Goal: Task Accomplishment & Management: Manage account settings

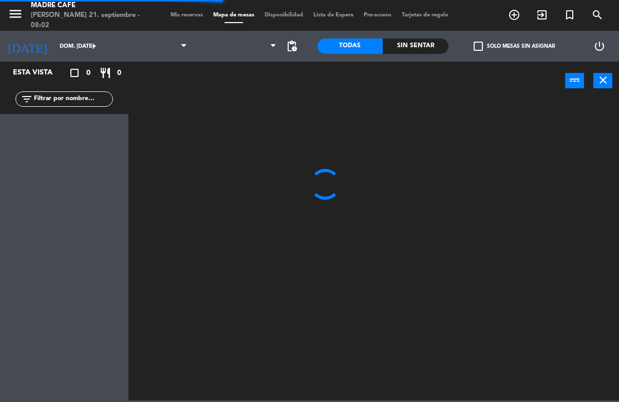
click at [90, 98] on input "text" at bounding box center [73, 98] width 80 height 11
type input "Isa"
click at [499, 102] on div at bounding box center [377, 249] width 484 height 301
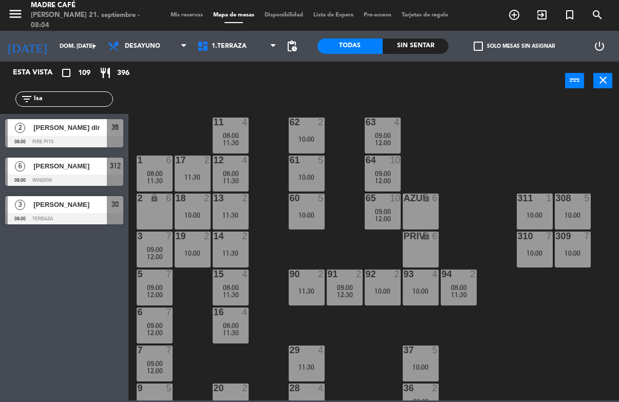
click at [64, 127] on span "[PERSON_NAME] dlr" at bounding box center [69, 127] width 73 height 11
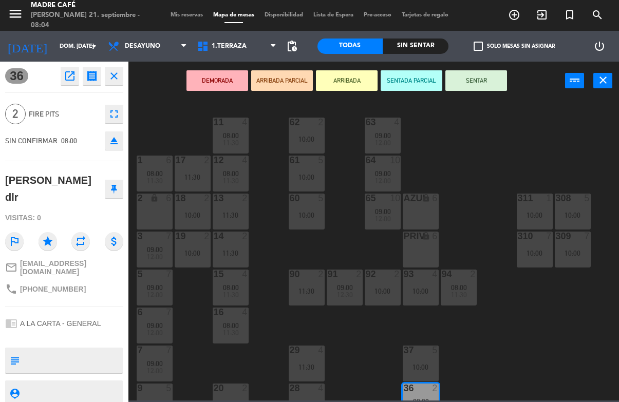
click at [342, 87] on button "ARRIBADA" at bounding box center [347, 80] width 62 height 21
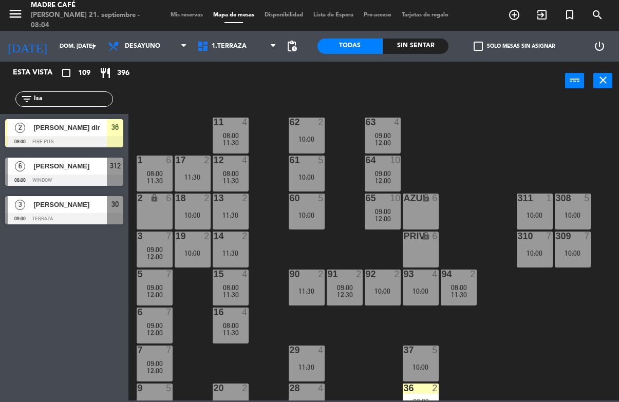
click at [502, 146] on div "11 4 08:00 11:30 63 4 09:00 12:00 62 2 10:00 12 4 08:00 11:30 1 6 08:00 11:30 6…" at bounding box center [377, 249] width 484 height 301
click at [75, 105] on input "Isa" at bounding box center [73, 98] width 80 height 11
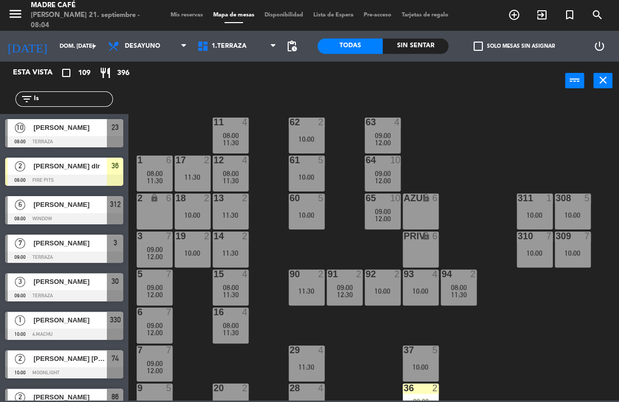
type input "I"
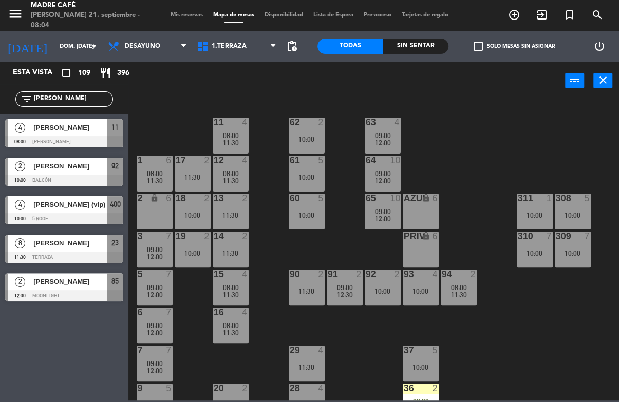
type input "[PERSON_NAME]"
click at [516, 122] on div "11 4 08:00 11:30 63 4 09:00 12:00 62 2 10:00 12 4 08:00 11:30 1 6 08:00 11:30 6…" at bounding box center [377, 249] width 484 height 301
click at [78, 127] on span "[PERSON_NAME]" at bounding box center [69, 127] width 73 height 11
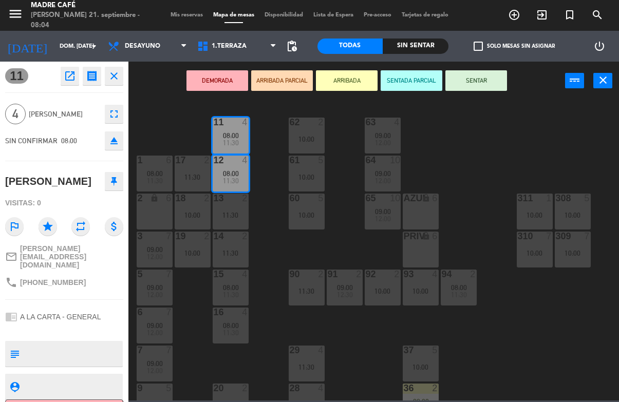
click at [345, 86] on button "ARRIBADA" at bounding box center [347, 80] width 62 height 21
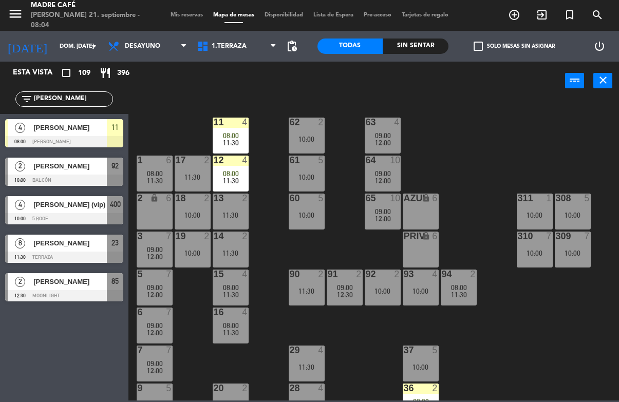
click at [495, 164] on div "11 4 08:00 11:30 63 4 09:00 12:00 62 2 10:00 12 4 08:00 11:30 1 6 08:00 11:30 6…" at bounding box center [377, 249] width 484 height 301
click at [85, 100] on input "[PERSON_NAME]" at bounding box center [73, 98] width 80 height 11
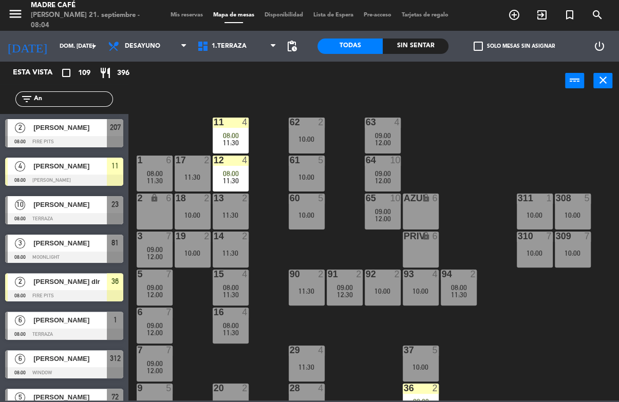
type input "A"
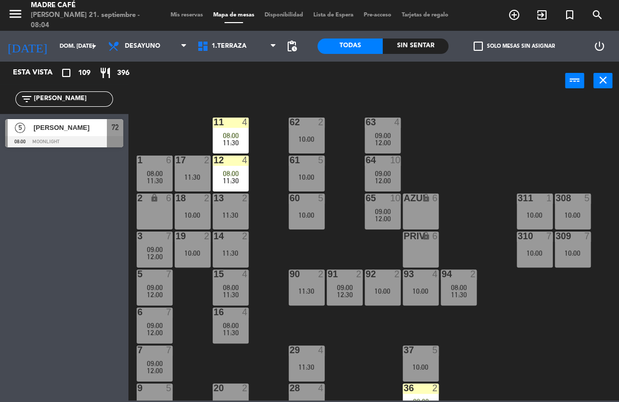
type input "[PERSON_NAME]"
click at [548, 126] on div "11 4 08:00 11:30 63 4 09:00 12:00 62 2 10:00 12 4 08:00 11:30 1 6 08:00 11:30 6…" at bounding box center [377, 249] width 484 height 301
click at [87, 133] on span "[PERSON_NAME]" at bounding box center [69, 127] width 73 height 11
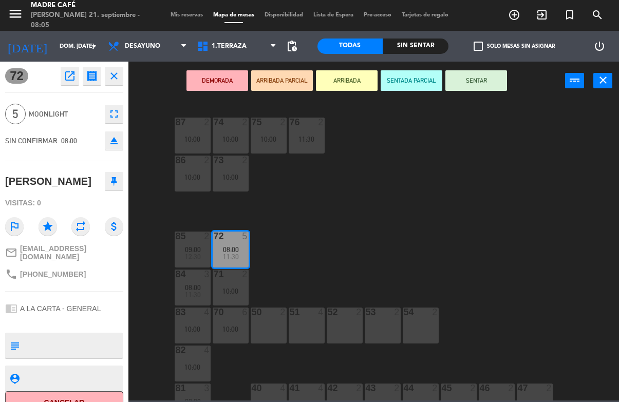
click at [349, 76] on button "ARRIBADA" at bounding box center [347, 80] width 62 height 21
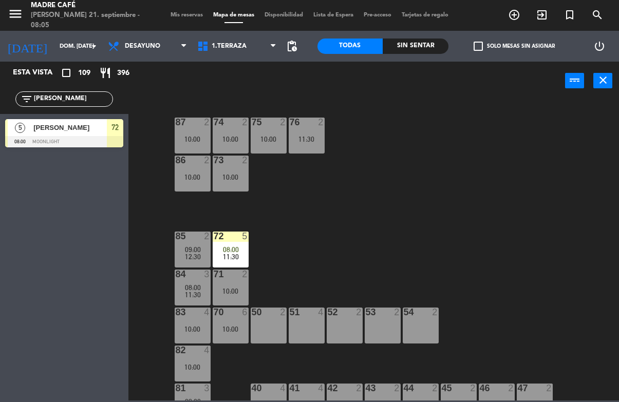
click at [459, 139] on div "87 2 10:00 74 2 10:00 75 2 10:00 76 2 11:30 86 2 10:00 73 2 10:00 72 5 08:00 11…" at bounding box center [377, 249] width 484 height 301
click at [82, 97] on input "[PERSON_NAME]" at bounding box center [73, 98] width 80 height 11
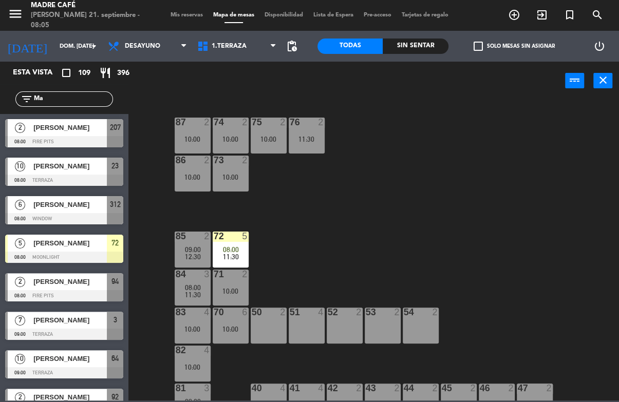
type input "M"
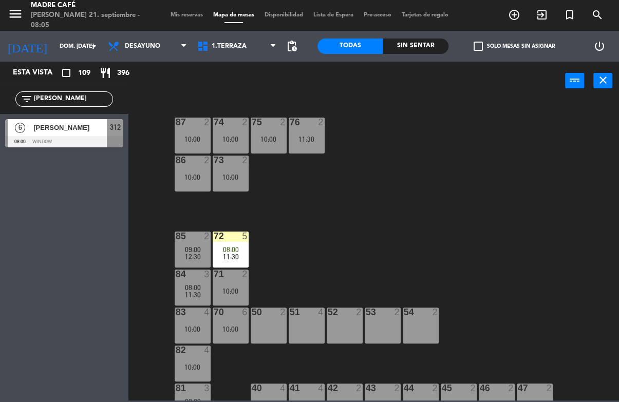
type input "[PERSON_NAME]"
click at [63, 138] on div at bounding box center [64, 141] width 118 height 11
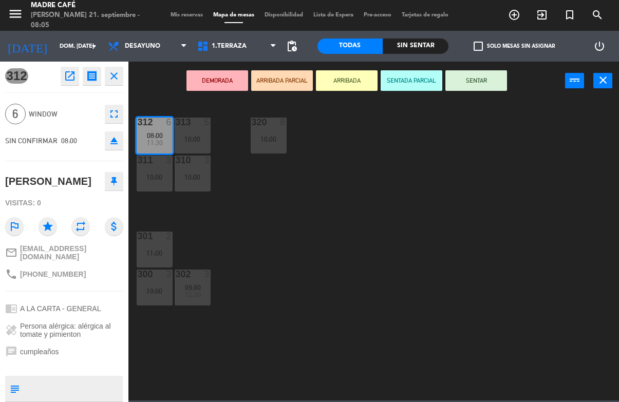
click at [362, 81] on button "ARRIBADA" at bounding box center [347, 80] width 62 height 21
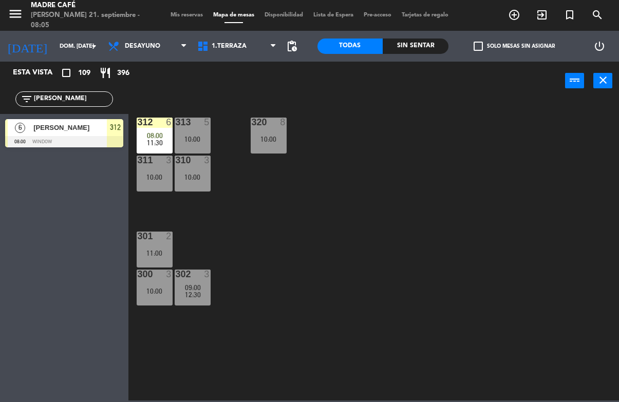
click at [449, 143] on div "312 6 08:00 11:30 313 5 10:00 320 8 10:00 311 3 10:00 310 3 10:00 301 2 11:00 3…" at bounding box center [377, 249] width 484 height 301
click at [71, 93] on input "[PERSON_NAME]" at bounding box center [73, 98] width 80 height 11
click at [78, 97] on input "[PERSON_NAME]" at bounding box center [73, 98] width 80 height 11
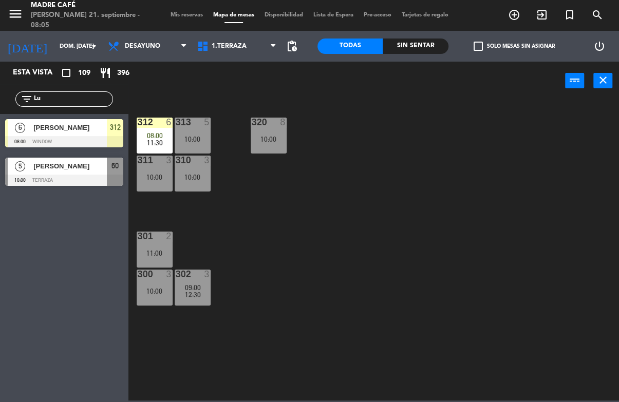
type input "L"
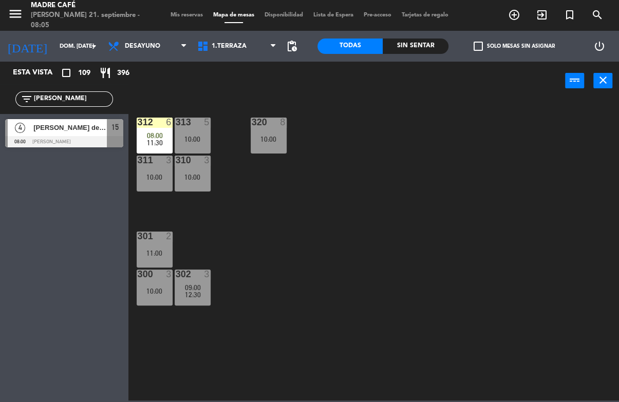
type input "[PERSON_NAME]"
click at [592, 122] on div "312 6 08:00 11:30 313 5 10:00 320 8 10:00 311 3 10:00 310 3 10:00 301 2 11:00 3…" at bounding box center [377, 249] width 484 height 301
click at [74, 132] on span "[PERSON_NAME] de la [PERSON_NAME]" at bounding box center [69, 127] width 73 height 11
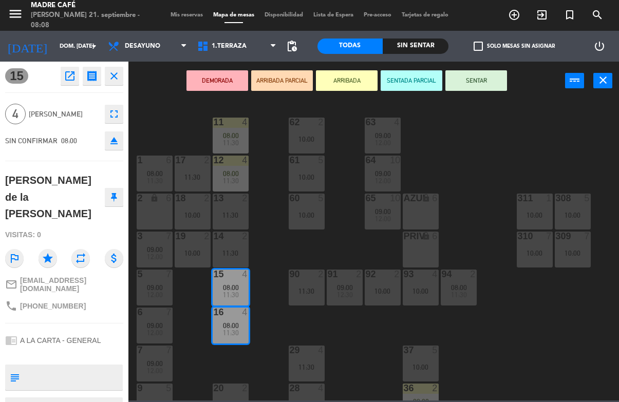
click at [491, 79] on button "SENTAR" at bounding box center [476, 80] width 62 height 21
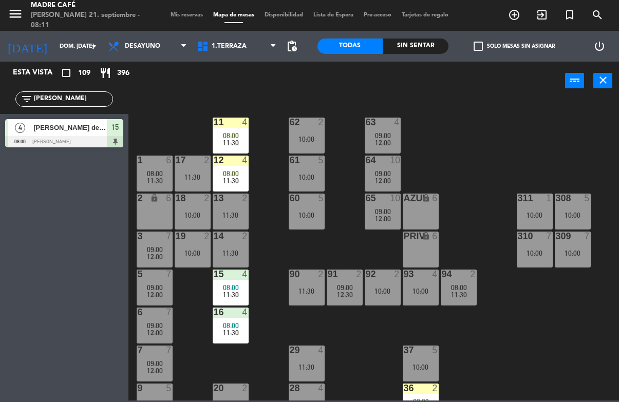
click at [74, 104] on input "[PERSON_NAME]" at bounding box center [73, 98] width 80 height 11
type input "P"
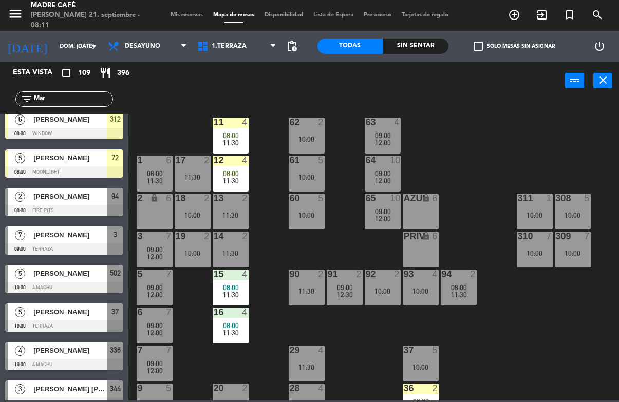
scroll to position [48, 0]
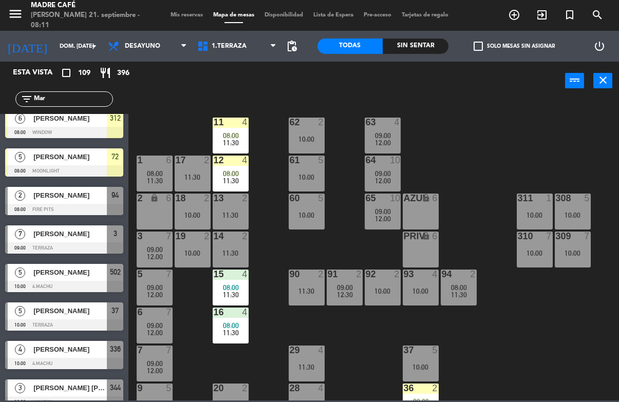
type input "Mar"
click at [76, 197] on span "[PERSON_NAME]" at bounding box center [69, 195] width 73 height 11
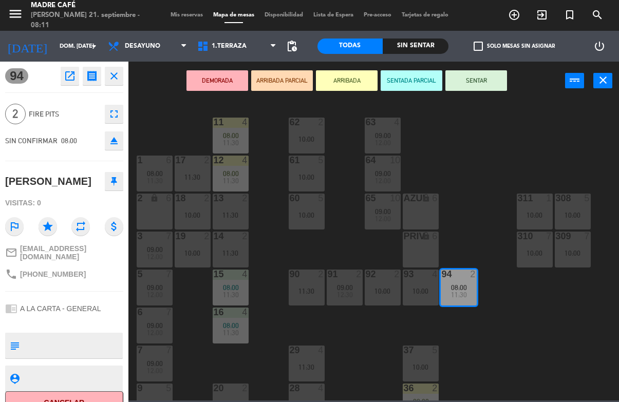
click at [481, 87] on button "SENTAR" at bounding box center [476, 80] width 62 height 21
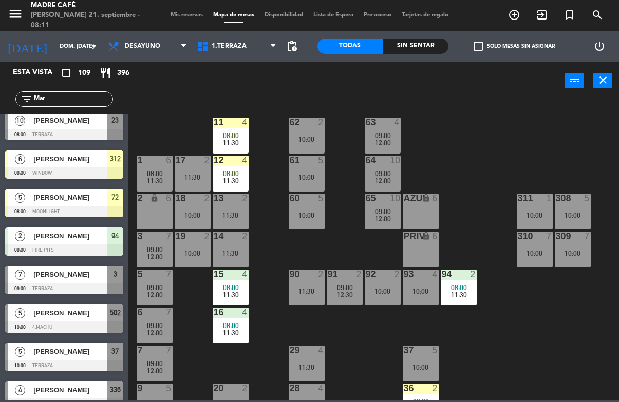
scroll to position [9, 0]
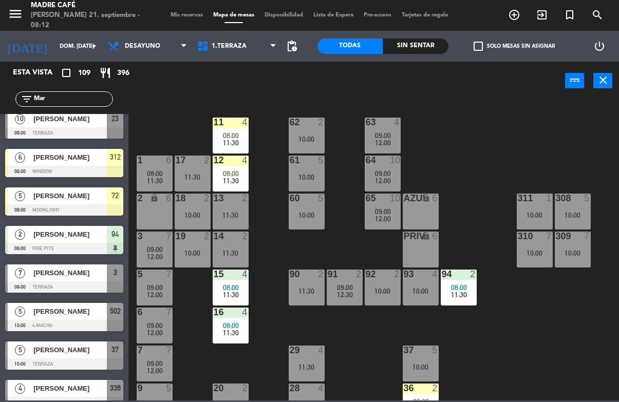
click at [95, 94] on input "Mar" at bounding box center [73, 98] width 80 height 11
type input "M"
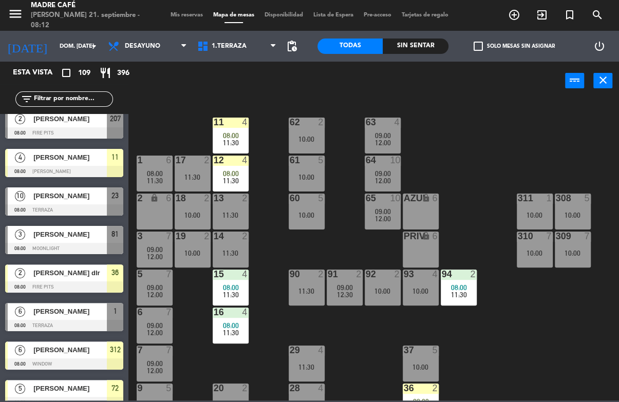
click at [87, 93] on input "text" at bounding box center [73, 98] width 80 height 11
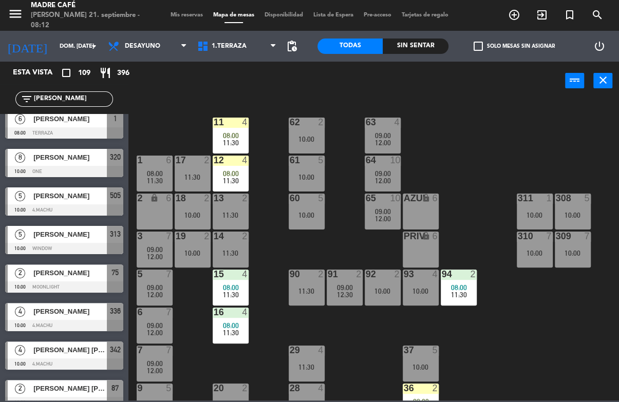
scroll to position [0, 0]
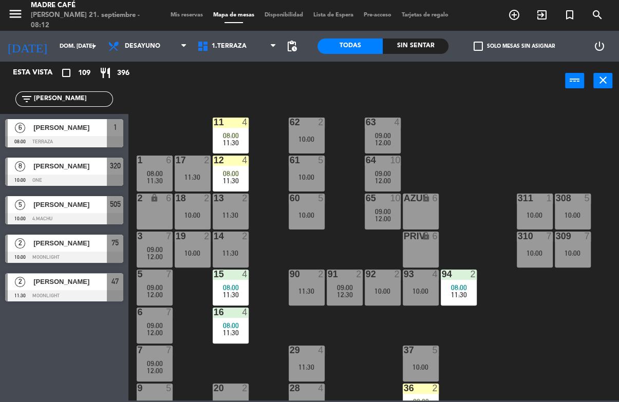
type input "[PERSON_NAME]"
click at [45, 130] on span "[PERSON_NAME]" at bounding box center [69, 127] width 73 height 11
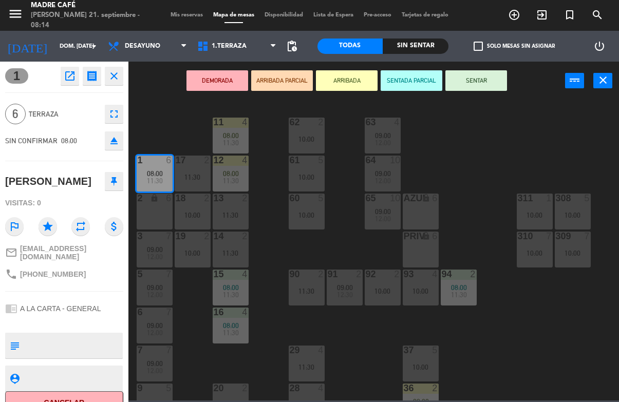
click at [482, 78] on button "SENTAR" at bounding box center [476, 80] width 62 height 21
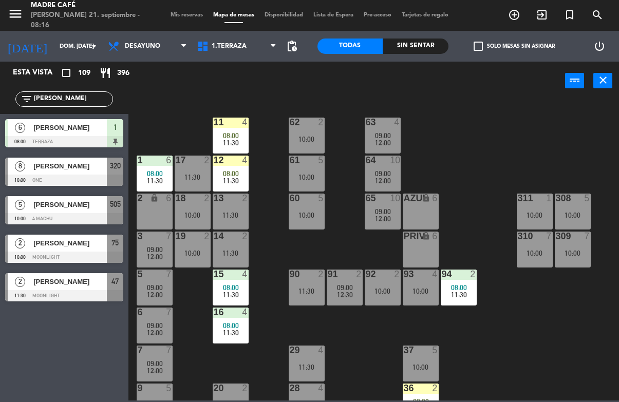
click at [78, 97] on input "[PERSON_NAME]" at bounding box center [73, 98] width 80 height 11
type input "J"
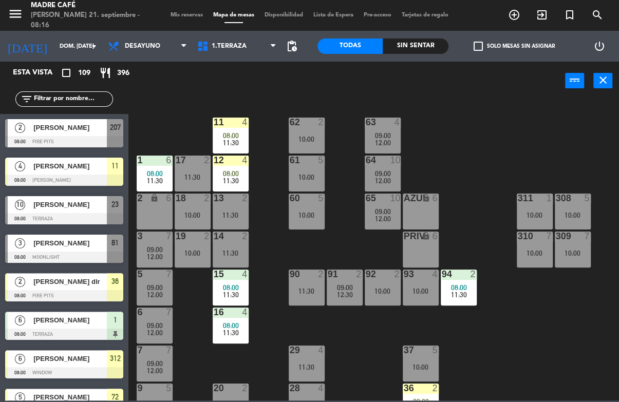
click at [545, 112] on div "11 4 08:00 11:30 63 4 09:00 12:00 62 2 10:00 12 4 08:00 11:30 1 6 08:00 11:30 6…" at bounding box center [377, 249] width 484 height 301
click at [74, 132] on span "[PERSON_NAME]" at bounding box center [69, 127] width 73 height 11
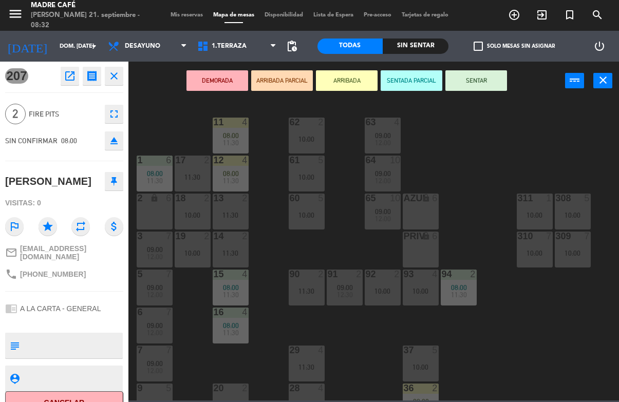
click at [92, 398] on button "Cancelar" at bounding box center [64, 402] width 118 height 23
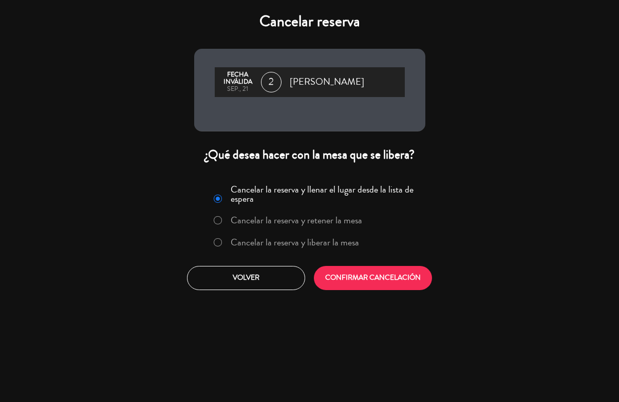
click at [302, 247] on label "Cancelar la reserva y liberar la mesa" at bounding box center [295, 242] width 128 height 9
click at [351, 290] on button "CONFIRMAR CANCELACIÓN" at bounding box center [373, 278] width 118 height 24
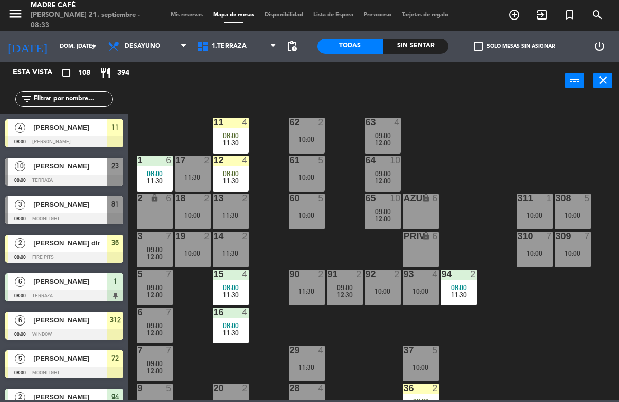
click at [41, 170] on span "[PERSON_NAME]" at bounding box center [69, 166] width 73 height 11
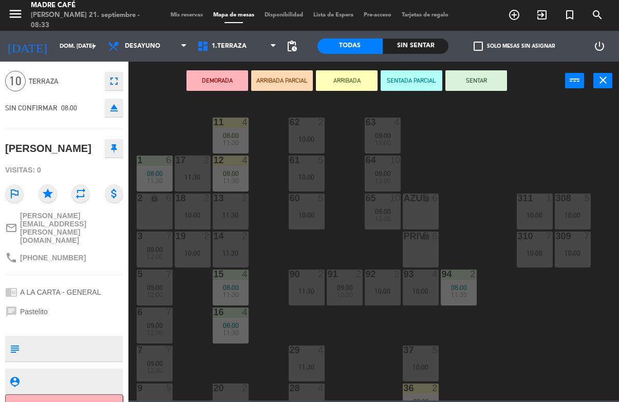
scroll to position [32, 0]
click at [93, 395] on button "Cancelar" at bounding box center [64, 406] width 118 height 23
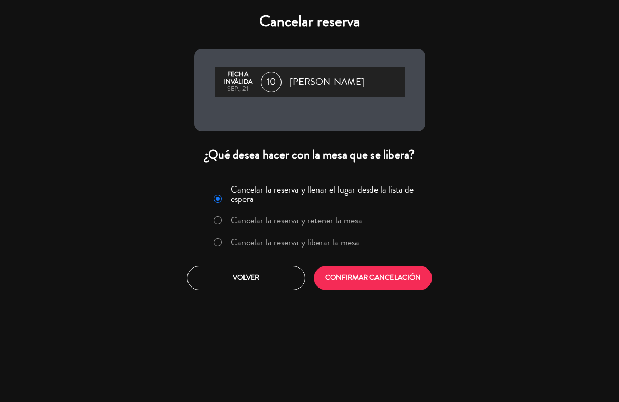
click at [294, 241] on label "Cancelar la reserva y liberar la mesa" at bounding box center [295, 242] width 128 height 9
click at [363, 273] on button "CONFIRMAR CANCELACIÓN" at bounding box center [373, 278] width 118 height 24
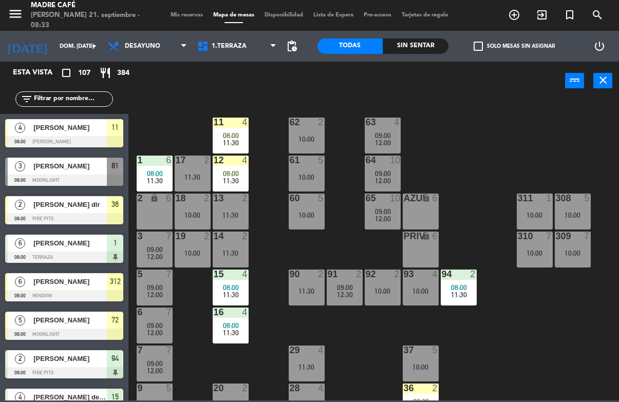
click at [72, 173] on div "[PERSON_NAME]" at bounding box center [69, 166] width 74 height 17
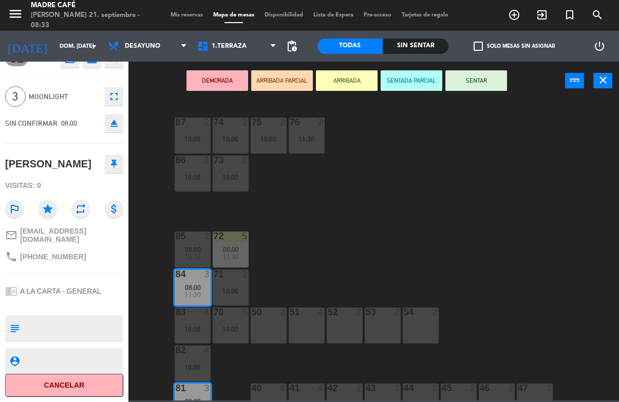
scroll to position [27, 0]
click at [81, 382] on button "Cancelar" at bounding box center [64, 385] width 118 height 23
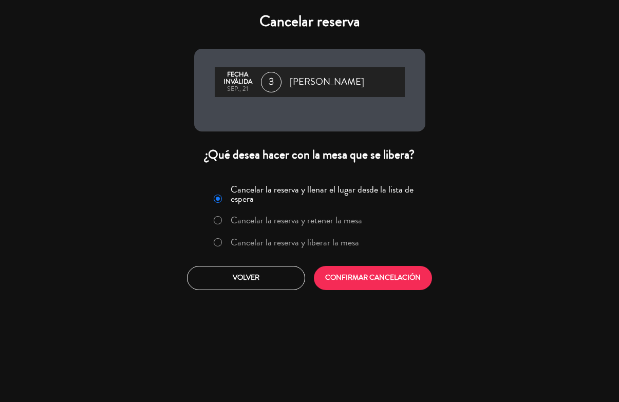
click at [267, 241] on label "Cancelar la reserva y liberar la mesa" at bounding box center [295, 242] width 128 height 9
click at [355, 290] on button "CONFIRMAR CANCELACIÓN" at bounding box center [373, 278] width 118 height 24
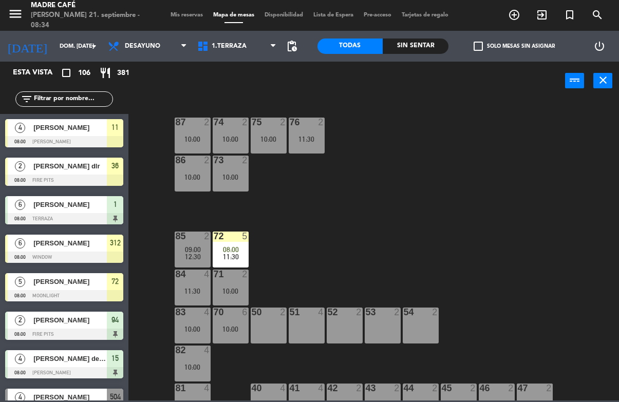
scroll to position [0, 0]
click at [47, 137] on div at bounding box center [64, 141] width 118 height 11
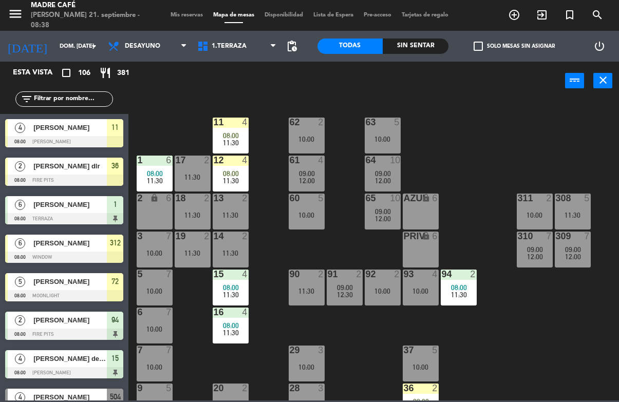
click at [80, 103] on input "text" at bounding box center [73, 98] width 80 height 11
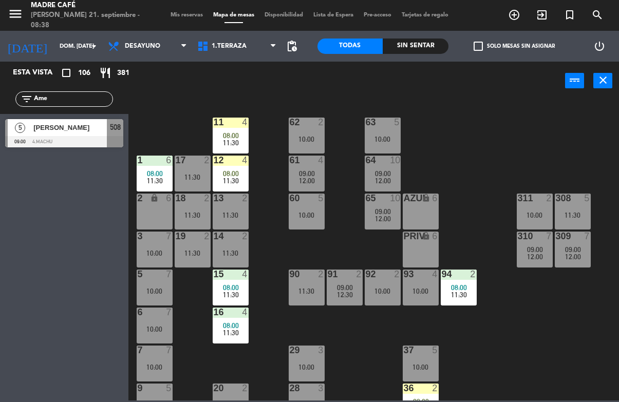
click at [85, 105] on input "Ame" at bounding box center [73, 98] width 80 height 11
type input "A"
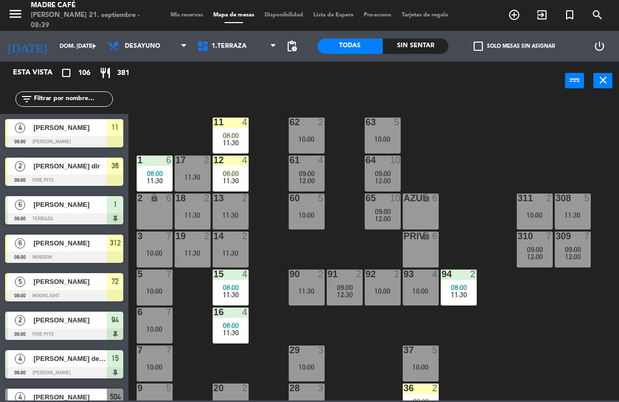
click at [74, 102] on input "text" at bounding box center [73, 98] width 80 height 11
type input "A"
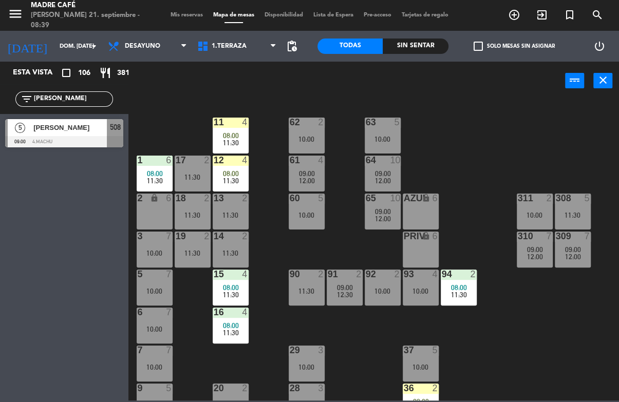
type input "[PERSON_NAME]"
click at [67, 128] on span "[PERSON_NAME]" at bounding box center [69, 127] width 73 height 11
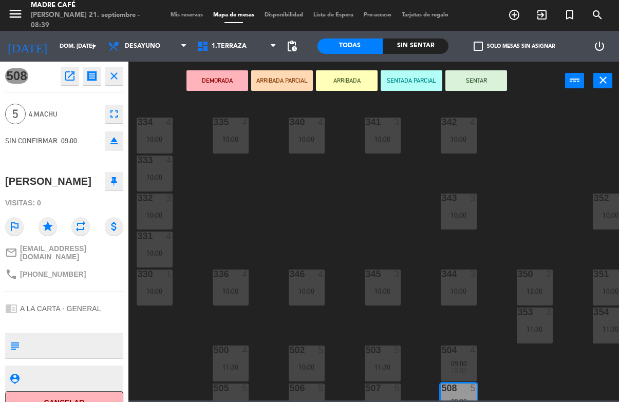
click at [483, 77] on button "SENTAR" at bounding box center [476, 80] width 62 height 21
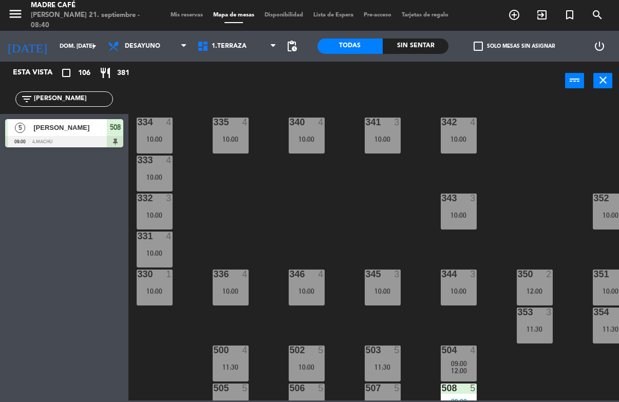
click at [85, 98] on input "[PERSON_NAME]" at bounding box center [73, 98] width 80 height 11
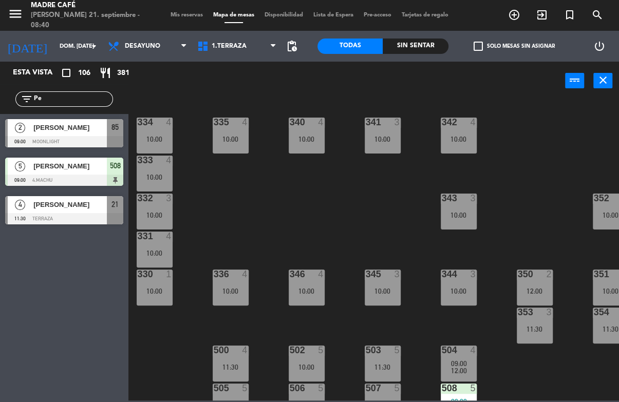
type input "P"
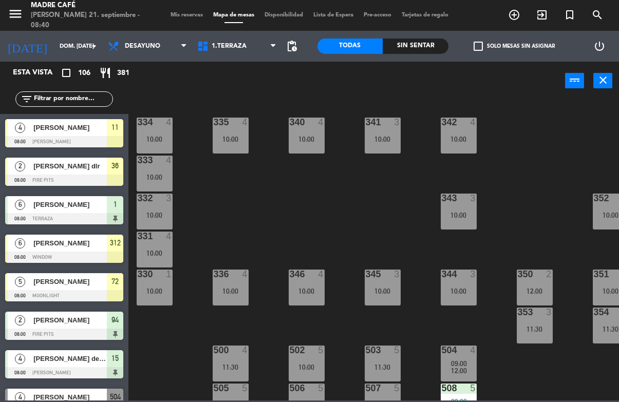
click at [79, 104] on input "text" at bounding box center [73, 98] width 80 height 11
click at [236, 32] on div "1.Terraza [DOMAIN_NAME] 3.Nuevo 4.Machu 5.Roof 6.Cafecito 7.[GEOGRAPHIC_DATA][P…" at bounding box center [236, 46] width 89 height 31
click at [340, 199] on div "334 4 10:00 335 4 10:00 340 4 10:00 341 3 10:00 342 4 10:00 333 4 10:00 332 3 1…" at bounding box center [377, 249] width 484 height 301
click at [245, 41] on span "1.Terraza" at bounding box center [236, 46] width 89 height 23
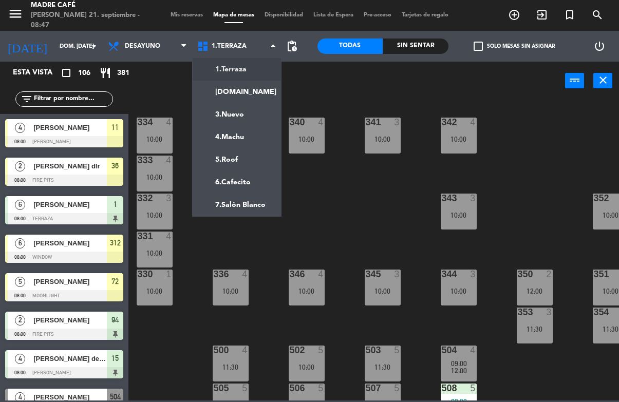
click at [333, 217] on div "334 4 10:00 335 4 10:00 340 4 10:00 341 3 10:00 342 4 10:00 333 4 10:00 332 3 1…" at bounding box center [377, 249] width 484 height 301
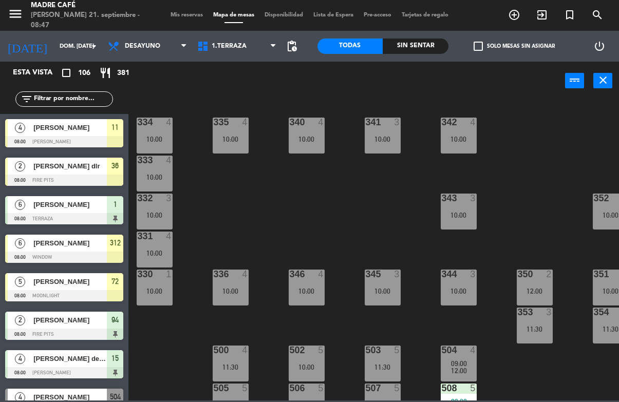
click at [512, 161] on div "334 4 10:00 335 4 10:00 340 4 10:00 341 3 10:00 342 4 10:00 333 4 10:00 332 3 1…" at bounding box center [377, 249] width 484 height 301
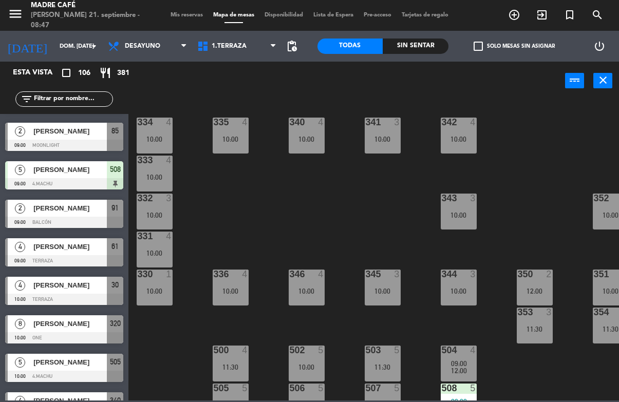
scroll to position [460, 0]
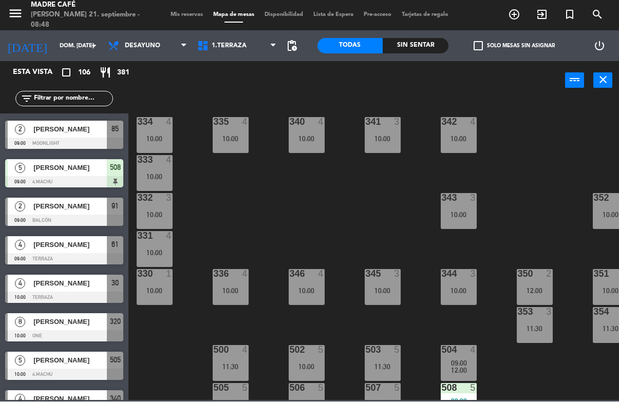
click at [328, 194] on div "334 4 10:00 335 4 10:00 340 4 10:00 341 3 10:00 342 4 10:00 333 4 10:00 332 3 1…" at bounding box center [377, 249] width 484 height 301
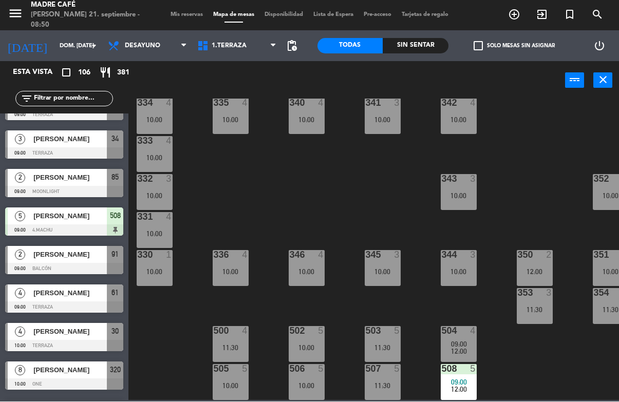
scroll to position [411, 0]
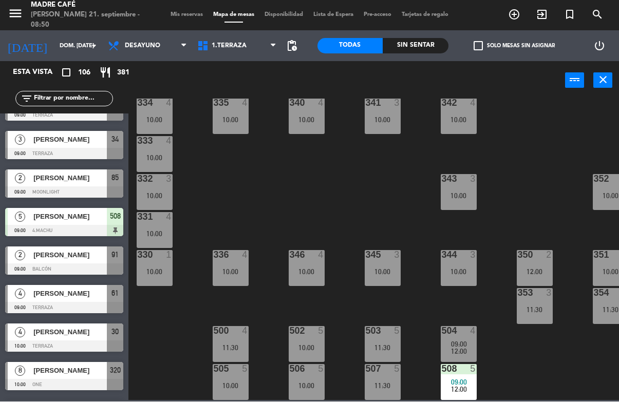
click at [82, 97] on input "text" at bounding box center [73, 98] width 80 height 11
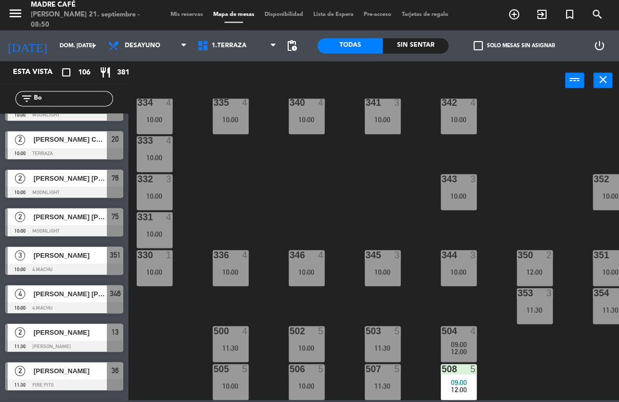
scroll to position [0, 0]
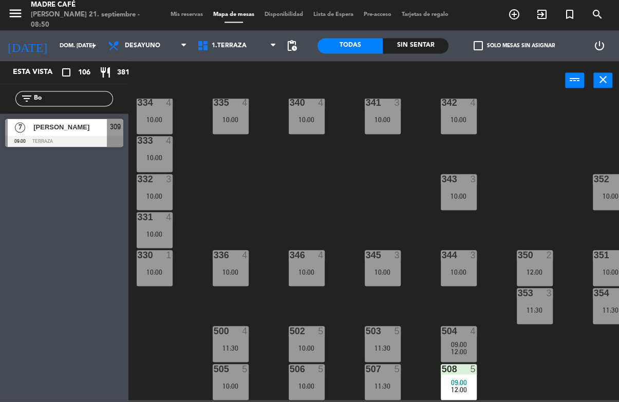
type input "Bo"
click at [531, 141] on div "334 4 10:00 335 4 10:00 340 4 10:00 341 3 10:00 342 4 10:00 333 4 10:00 332 3 1…" at bounding box center [377, 249] width 484 height 301
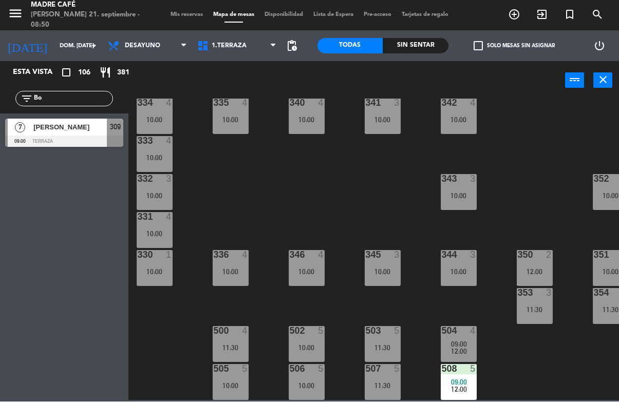
click at [67, 137] on div at bounding box center [64, 141] width 118 height 11
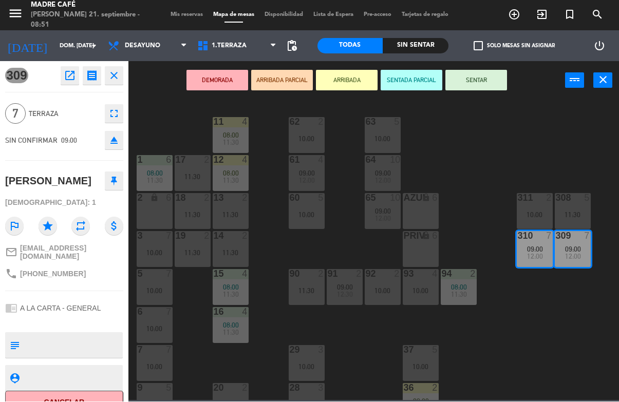
click at [339, 85] on button "ARRIBADA" at bounding box center [347, 80] width 62 height 21
click at [470, 123] on div "11 4 08:00 11:30 63 5 10:00 62 2 10:00 12 4 08:00 11:30 1 6 08:00 11:30 61 4 09…" at bounding box center [377, 249] width 484 height 301
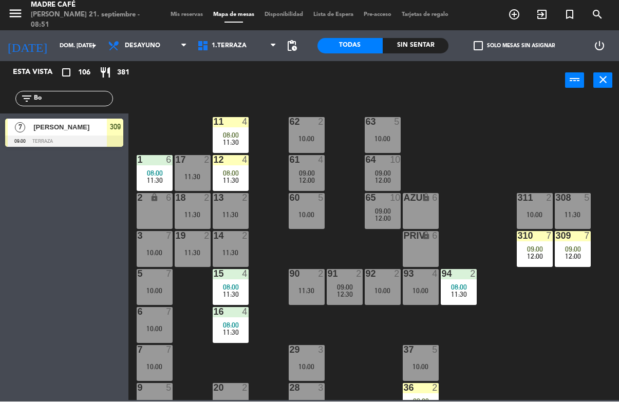
click at [78, 102] on input "Bo" at bounding box center [73, 98] width 80 height 11
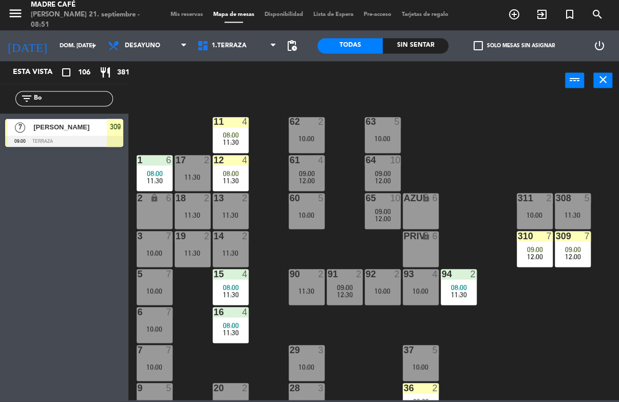
type input "B"
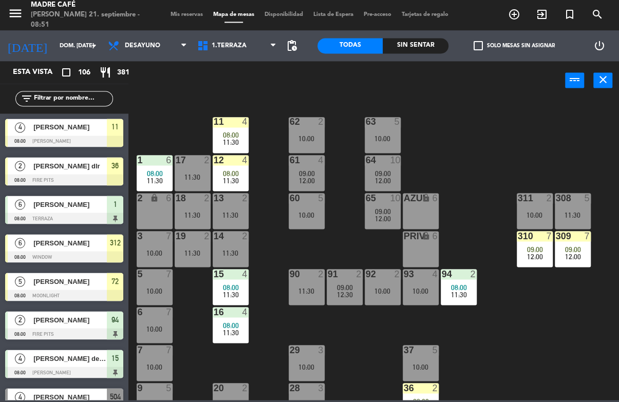
click at [540, 117] on div "11 4 08:00 11:30 63 5 10:00 62 2 10:00 12 4 08:00 11:30 1 6 08:00 11:30 61 4 09…" at bounding box center [377, 249] width 484 height 301
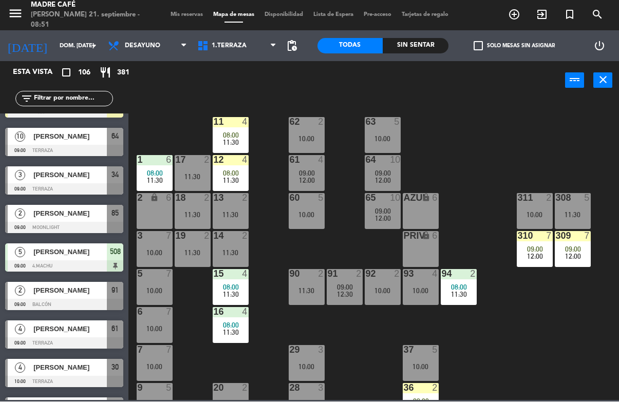
scroll to position [377, 0]
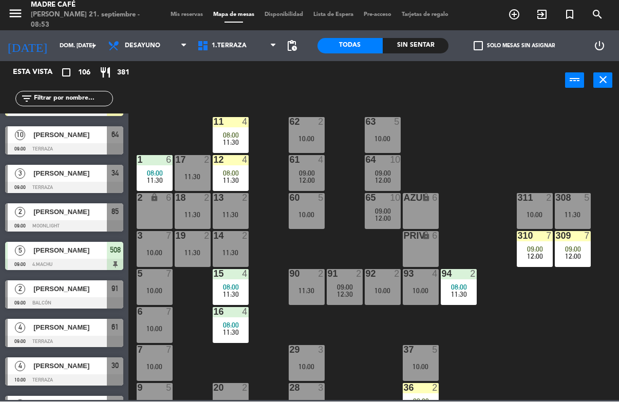
click at [68, 103] on input "text" at bounding box center [73, 98] width 80 height 11
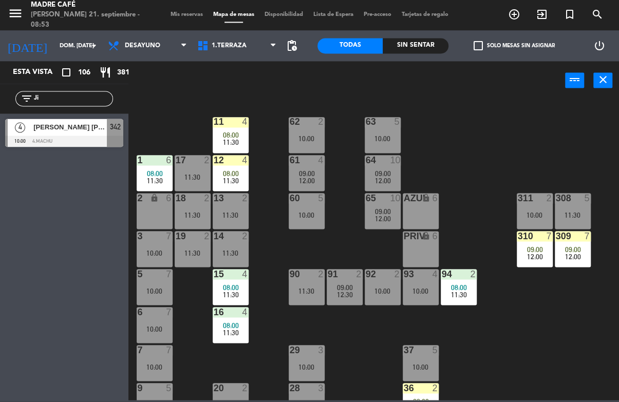
scroll to position [0, 0]
click at [523, 130] on div "11 4 08:00 11:30 63 5 10:00 62 2 10:00 12 4 08:00 11:30 1 6 08:00 11:30 61 4 09…" at bounding box center [377, 249] width 484 height 301
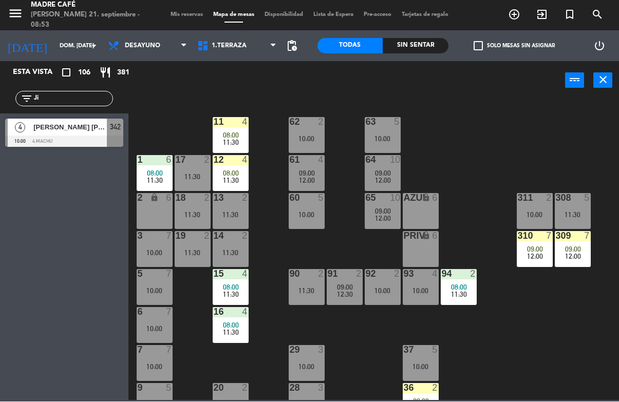
click at [82, 93] on input "Ji" at bounding box center [73, 98] width 80 height 11
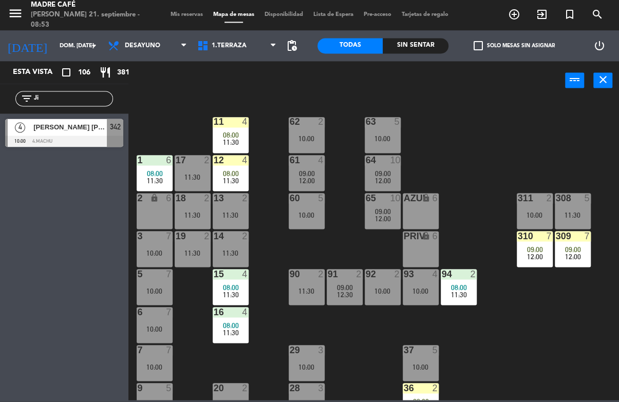
click at [102, 93] on input "Ji" at bounding box center [73, 98] width 80 height 11
click at [85, 99] on input "Ji" at bounding box center [73, 98] width 80 height 11
type input "J"
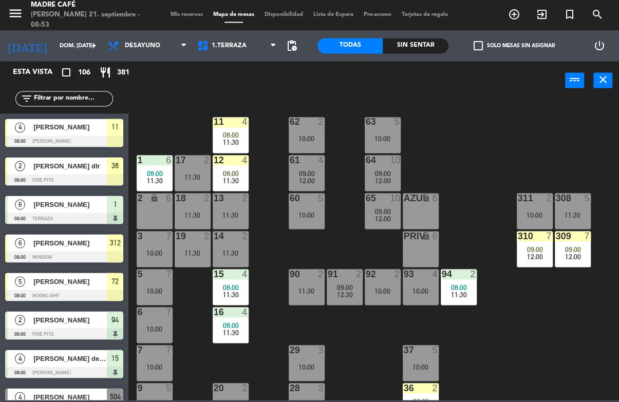
click at [588, 122] on div "11 4 08:00 11:30 63 5 10:00 62 2 10:00 12 4 08:00 11:30 1 6 08:00 11:30 61 4 09…" at bounding box center [377, 249] width 484 height 301
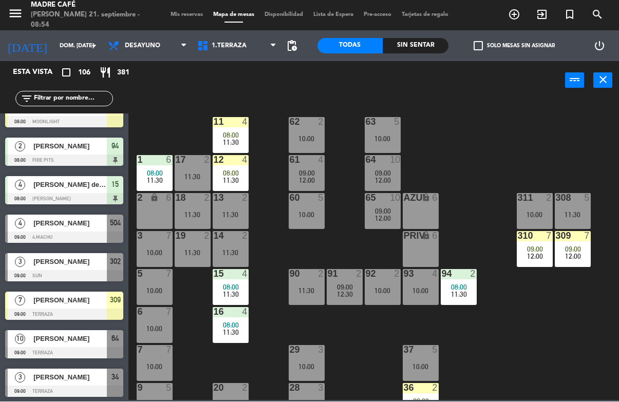
scroll to position [197, 0]
